Goal: Check status: Check status

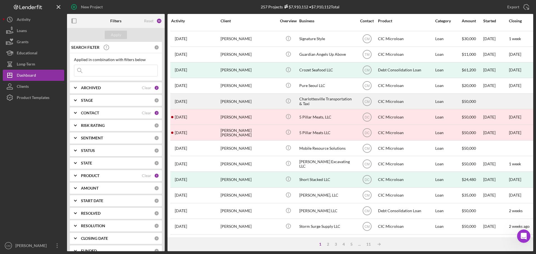
scroll to position [189, 0]
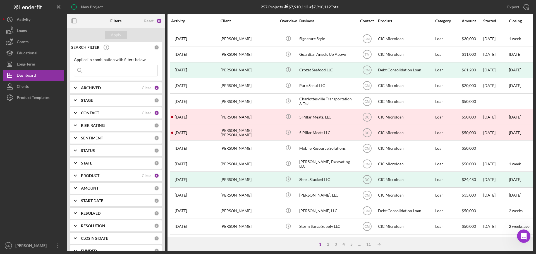
click at [116, 72] on input at bounding box center [115, 70] width 83 height 11
type input "[PERSON_NAME]"
click at [116, 33] on div "Apply" at bounding box center [116, 35] width 10 height 8
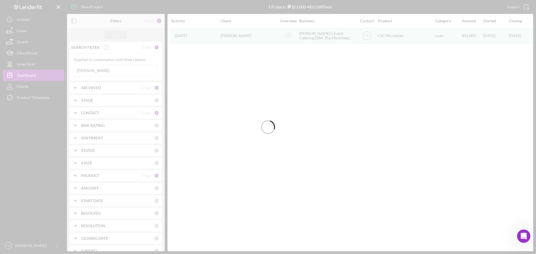
scroll to position [0, 0]
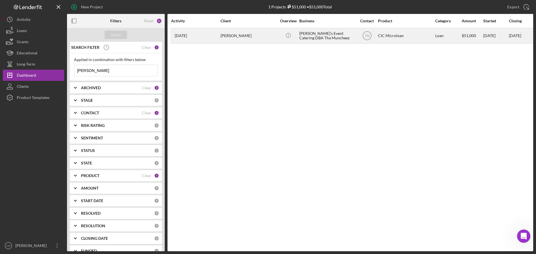
click at [282, 42] on div "Icon/Info" at bounding box center [288, 35] width 21 height 15
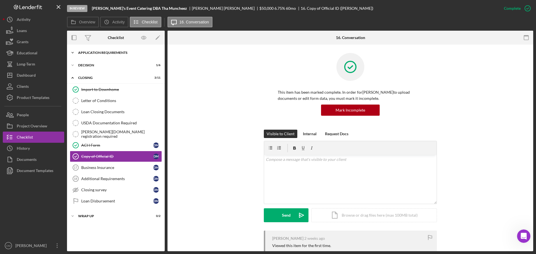
click at [91, 51] on div "Icon/Expander APPLICATION REQUIREMENTS 14 / 14" at bounding box center [116, 52] width 98 height 11
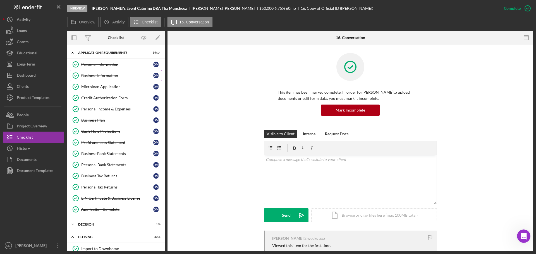
click at [111, 77] on div "Business Information" at bounding box center [117, 75] width 72 height 4
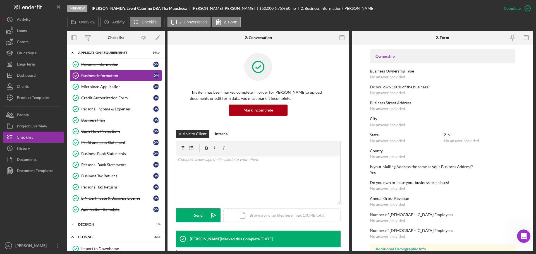
scroll to position [195, 0]
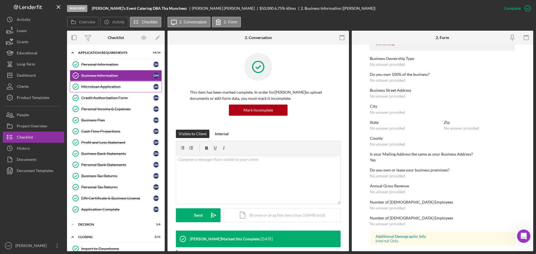
click at [110, 86] on div "Microloan Application" at bounding box center [117, 87] width 72 height 4
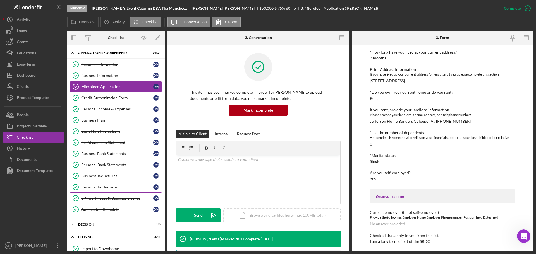
scroll to position [84, 0]
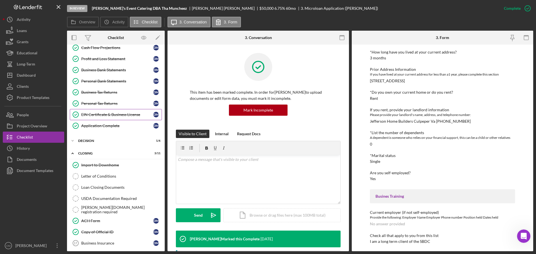
click at [101, 114] on div "EIN Certificate & Business License" at bounding box center [117, 114] width 72 height 4
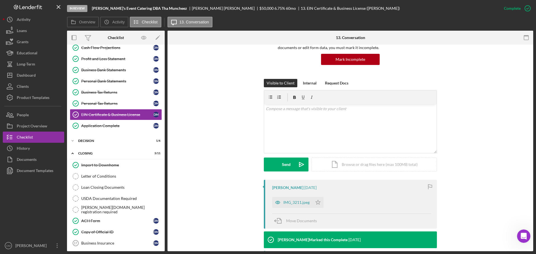
scroll to position [112, 0]
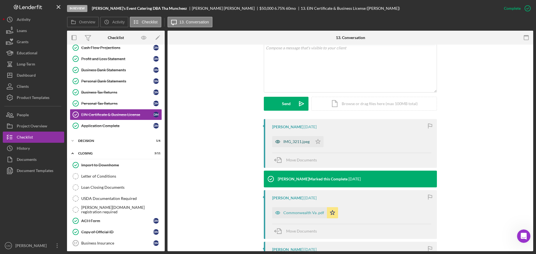
click at [276, 143] on icon "button" at bounding box center [277, 141] width 11 height 11
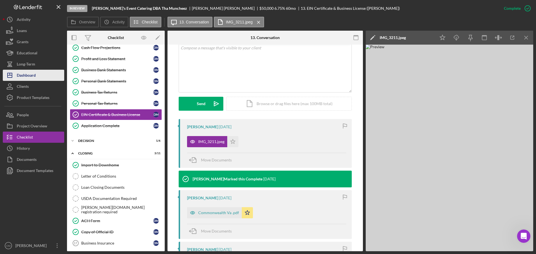
click at [37, 76] on button "Icon/Dashboard Dashboard" at bounding box center [33, 75] width 61 height 11
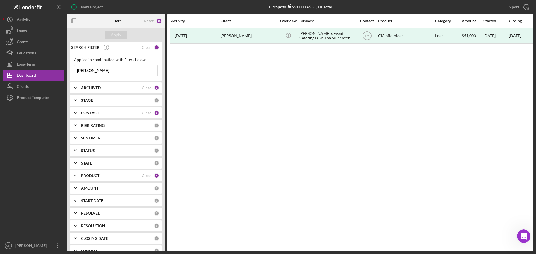
click at [104, 71] on input "[PERSON_NAME]" at bounding box center [115, 70] width 83 height 11
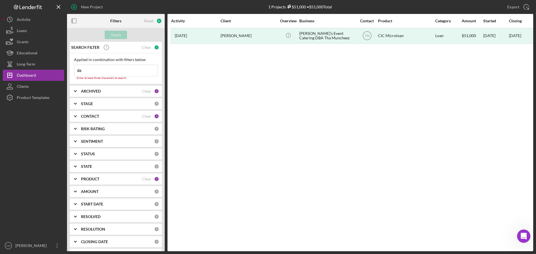
type input "d"
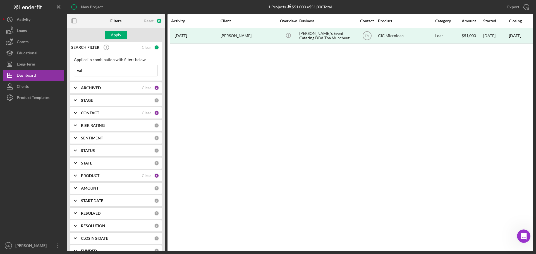
type input "valhalla"
click at [121, 37] on button "Apply" at bounding box center [116, 35] width 22 height 8
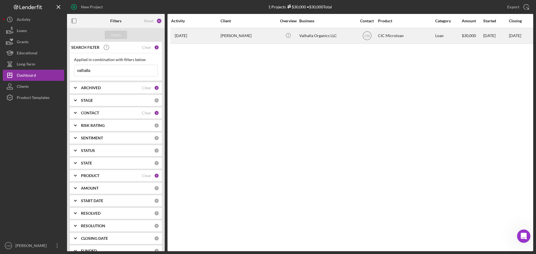
click at [280, 38] on div "Icon/Info" at bounding box center [288, 35] width 21 height 15
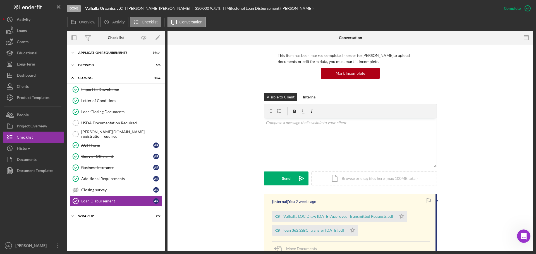
scroll to position [112, 0]
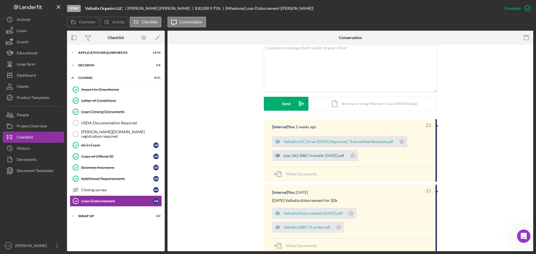
click at [277, 156] on icon "button" at bounding box center [277, 155] width 1 height 1
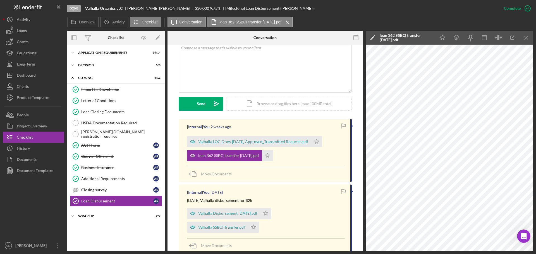
scroll to position [84, 0]
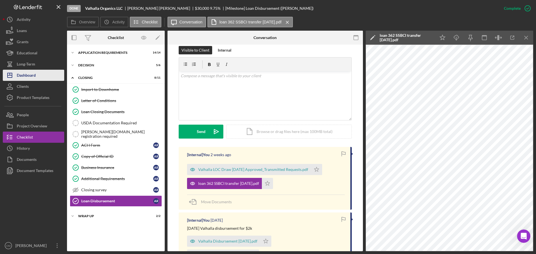
click at [37, 72] on button "Icon/Dashboard Dashboard" at bounding box center [33, 75] width 61 height 11
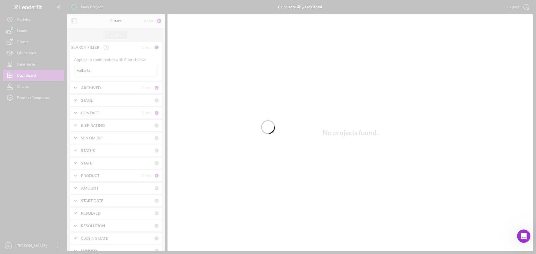
click at [128, 69] on div at bounding box center [268, 127] width 536 height 254
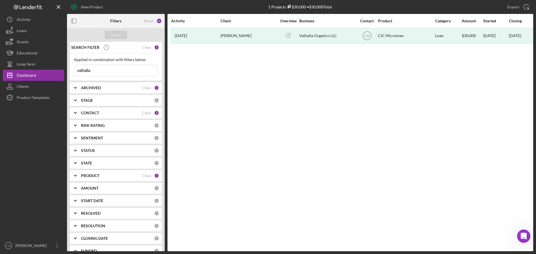
click at [114, 69] on input "valhalla" at bounding box center [115, 70] width 83 height 11
click at [114, 69] on input at bounding box center [115, 70] width 83 height 11
type input "chaotic good"
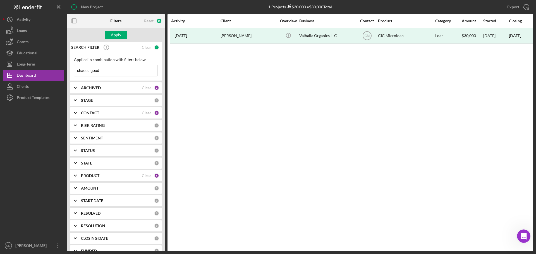
click at [116, 28] on div "Apply" at bounding box center [116, 35] width 98 height 14
click at [119, 34] on div "Apply" at bounding box center [116, 35] width 10 height 8
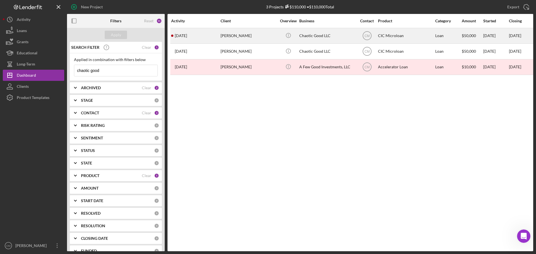
click at [326, 35] on div "Chaotic Good LLC" at bounding box center [327, 35] width 56 height 15
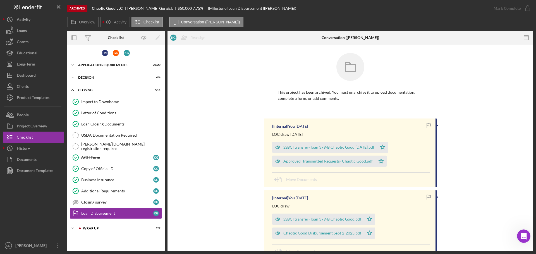
scroll to position [28, 0]
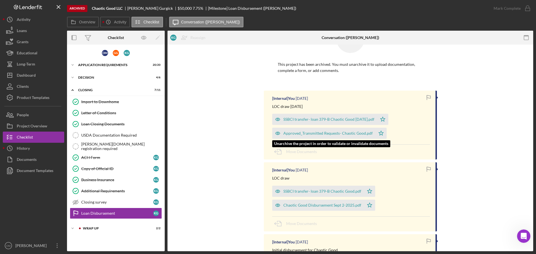
click at [276, 133] on icon "button" at bounding box center [277, 133] width 11 height 11
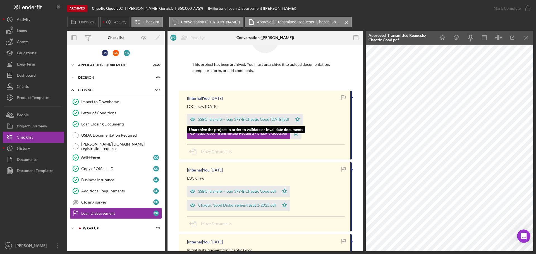
click at [190, 120] on icon "button" at bounding box center [192, 119] width 4 height 3
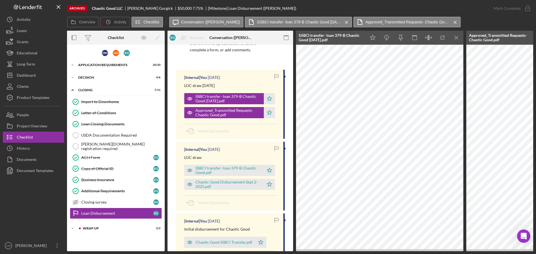
scroll to position [56, 0]
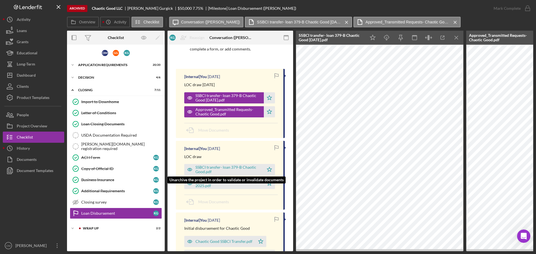
click at [190, 169] on icon "button" at bounding box center [189, 169] width 1 height 1
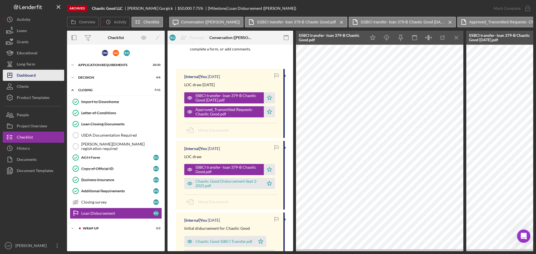
click at [30, 76] on div "Dashboard" at bounding box center [26, 76] width 19 height 13
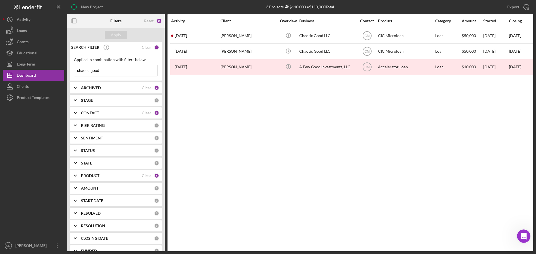
click at [131, 69] on input "chaotic good" at bounding box center [115, 70] width 83 height 11
type input "[PERSON_NAME]"
click at [121, 37] on button "Apply" at bounding box center [116, 35] width 22 height 8
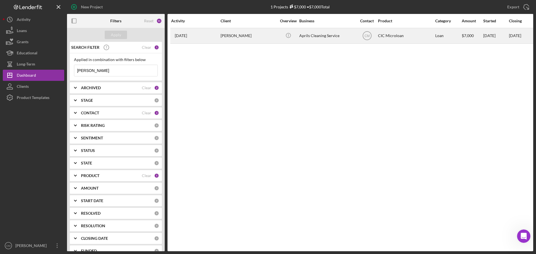
click at [324, 38] on div "Aprils Cleaning Service" at bounding box center [327, 35] width 56 height 15
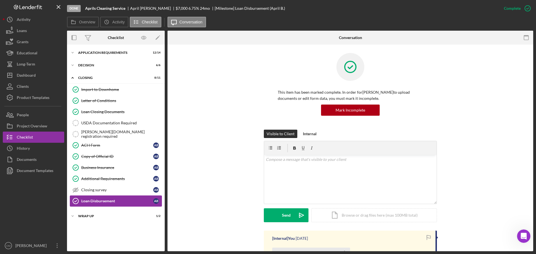
click at [116, 200] on div "Loan Disbursement" at bounding box center [117, 201] width 72 height 4
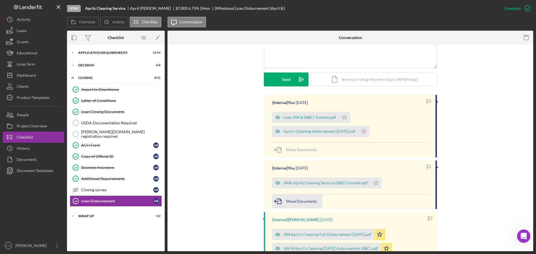
scroll to position [140, 0]
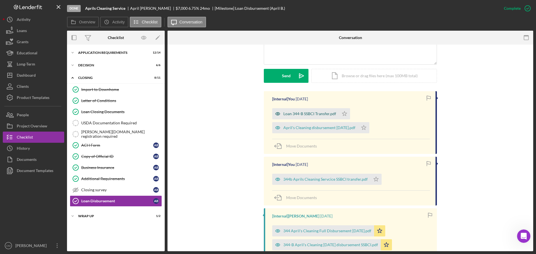
click at [276, 115] on icon "button" at bounding box center [277, 113] width 11 height 11
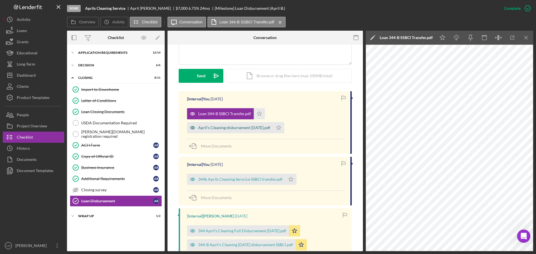
click at [190, 128] on icon "button" at bounding box center [192, 127] width 11 height 11
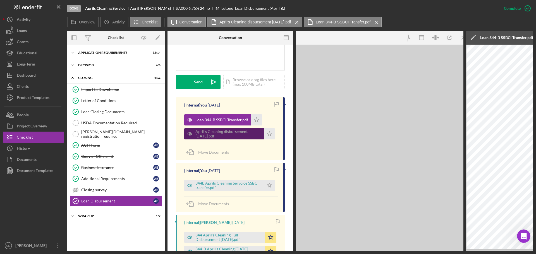
scroll to position [146, 0]
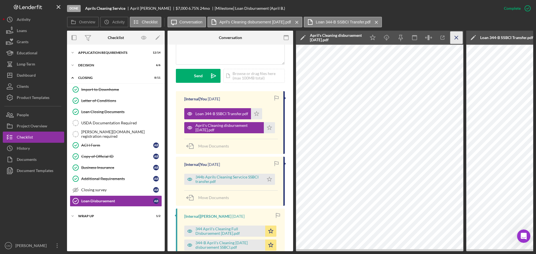
click at [457, 39] on line "button" at bounding box center [456, 37] width 3 height 3
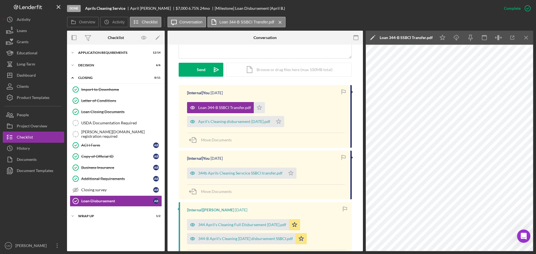
scroll to position [140, 0]
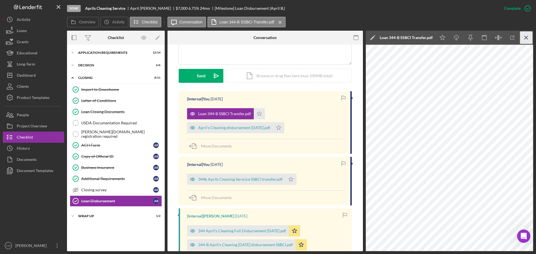
click at [526, 38] on icon "Icon/Menu Close" at bounding box center [526, 38] width 13 height 13
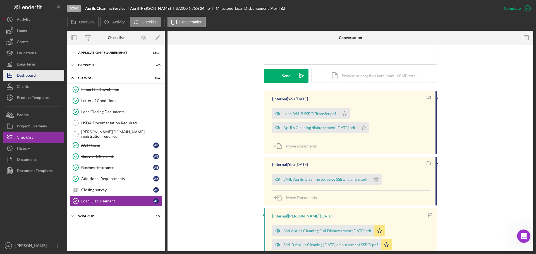
click at [36, 74] on div "Dashboard" at bounding box center [26, 76] width 19 height 13
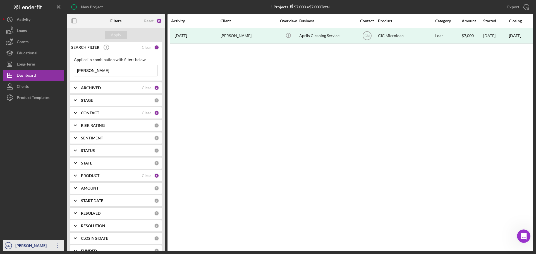
click at [58, 247] on icon "Icon/Overflow" at bounding box center [57, 246] width 14 height 14
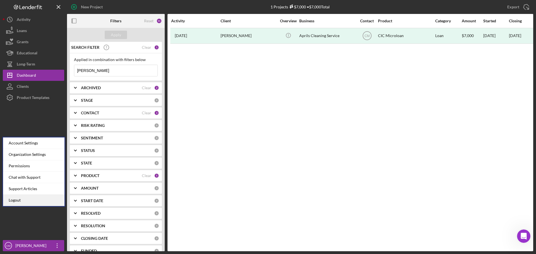
click at [46, 199] on link "Logout" at bounding box center [33, 200] width 61 height 11
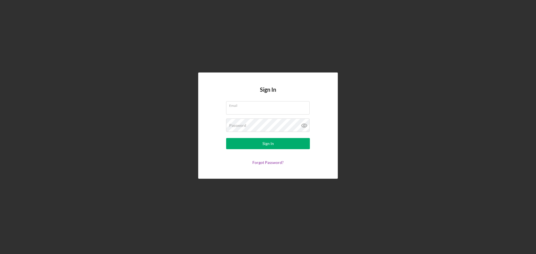
type input "[EMAIL_ADDRESS][DOMAIN_NAME]"
